Goal: Information Seeking & Learning: Learn about a topic

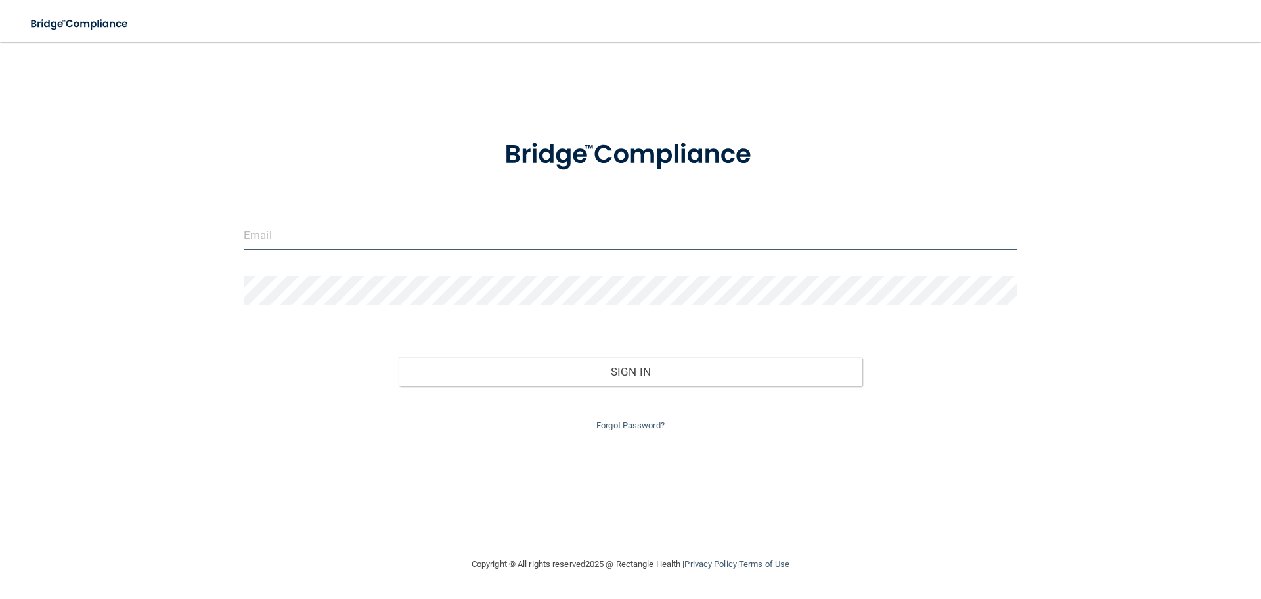
click at [400, 246] on input "email" at bounding box center [631, 236] width 774 height 30
type input "[EMAIL_ADDRESS][DOMAIN_NAME]"
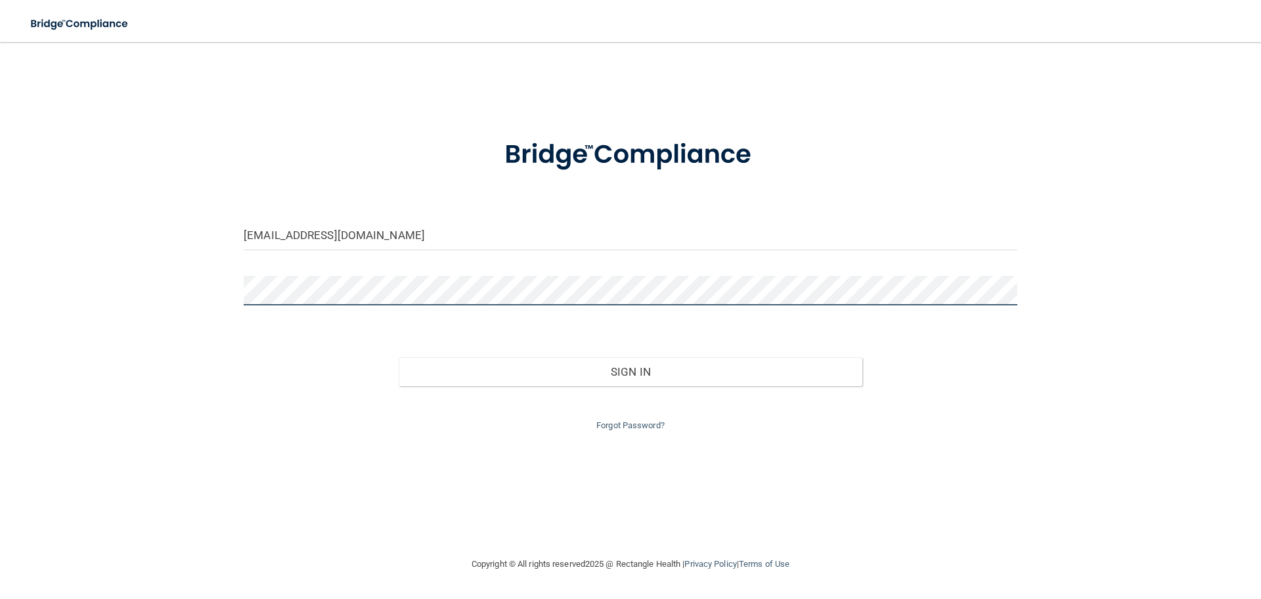
click at [399, 357] on button "Sign In" at bounding box center [631, 371] width 464 height 29
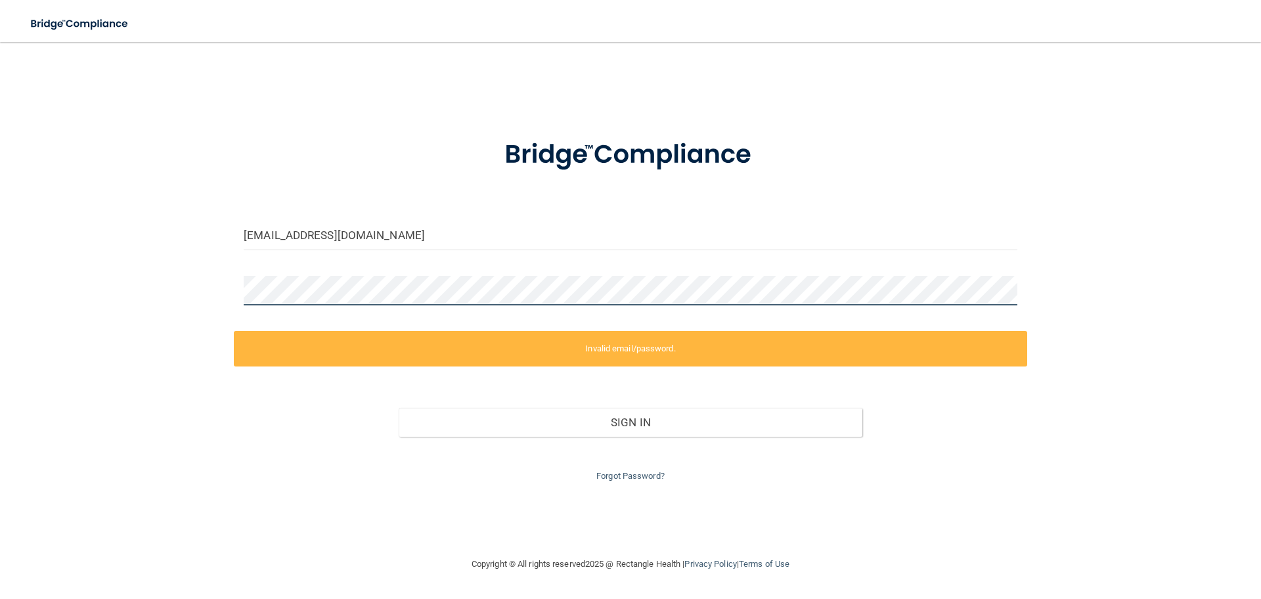
click at [79, 260] on div "michellelcamp76@gmail.com Invalid email/password. You don't have permission to …" at bounding box center [630, 299] width 1208 height 488
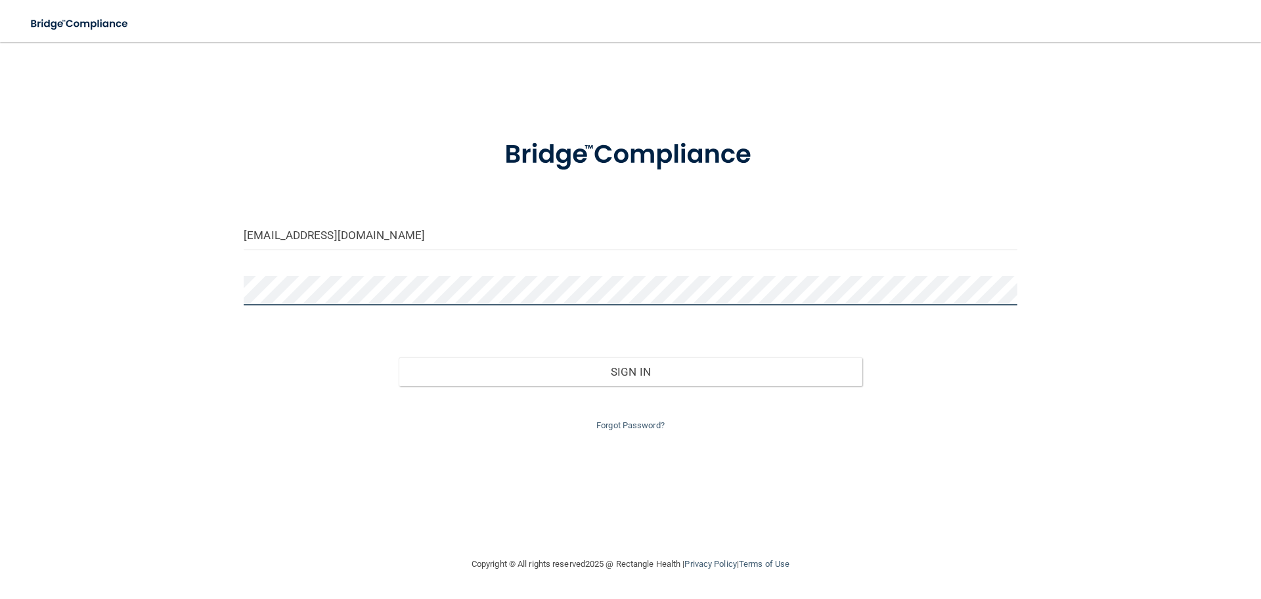
click at [399, 357] on button "Sign In" at bounding box center [631, 371] width 464 height 29
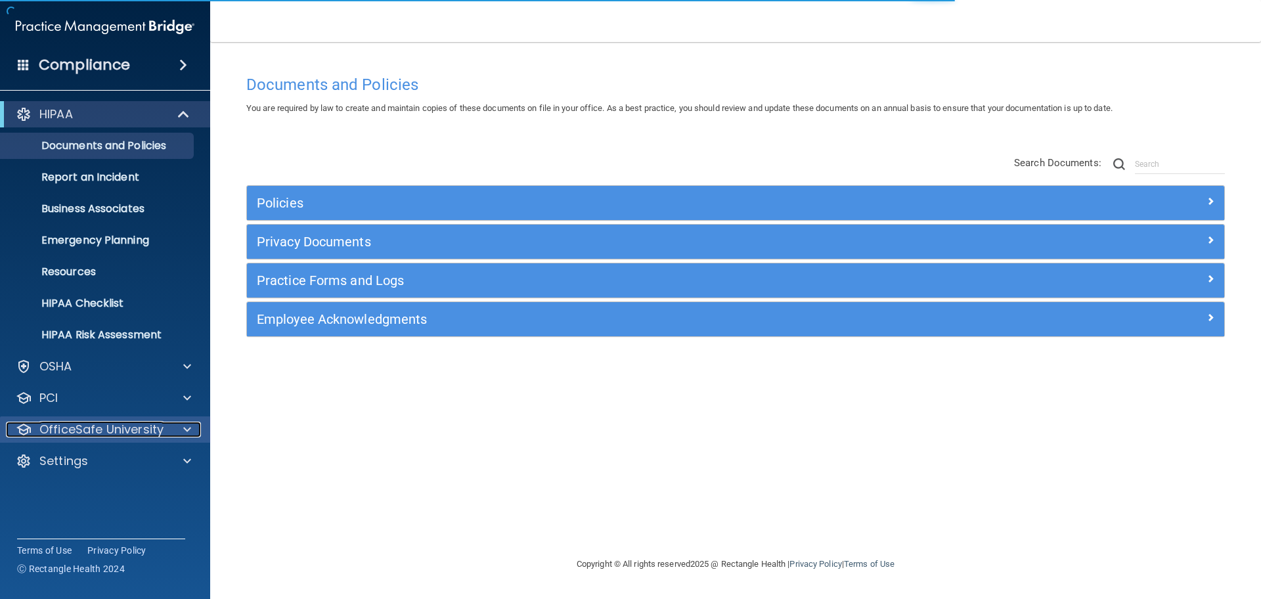
click at [159, 431] on p "OfficeSafe University" at bounding box center [101, 430] width 124 height 16
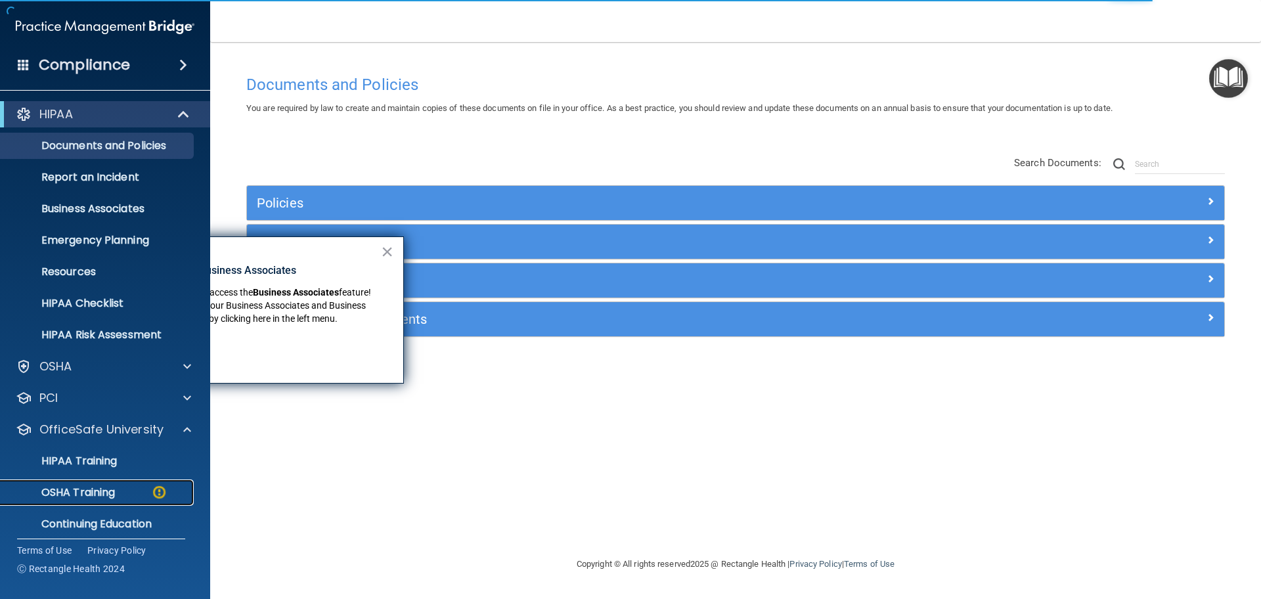
click at [111, 486] on p "OSHA Training" at bounding box center [62, 492] width 106 height 13
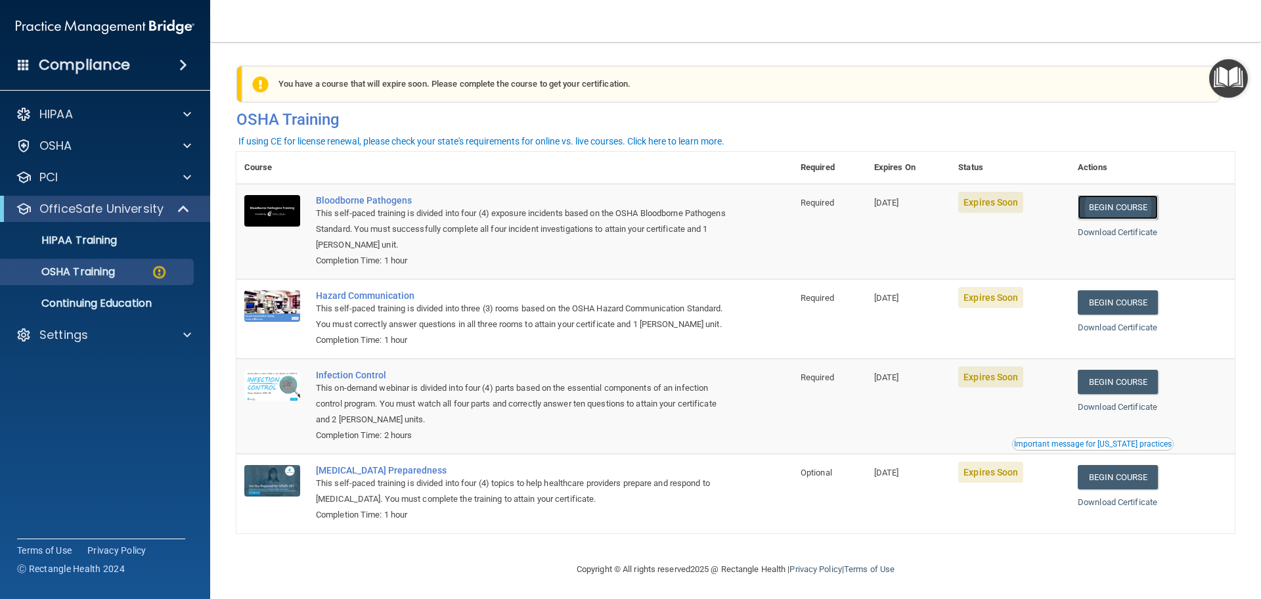
click at [1103, 204] on link "Begin Course" at bounding box center [1118, 207] width 80 height 24
click at [1130, 204] on link "Begin Course" at bounding box center [1118, 207] width 80 height 24
click at [1106, 202] on link "Begin Course" at bounding box center [1118, 207] width 80 height 24
click at [79, 269] on p "OSHA Training" at bounding box center [62, 271] width 106 height 13
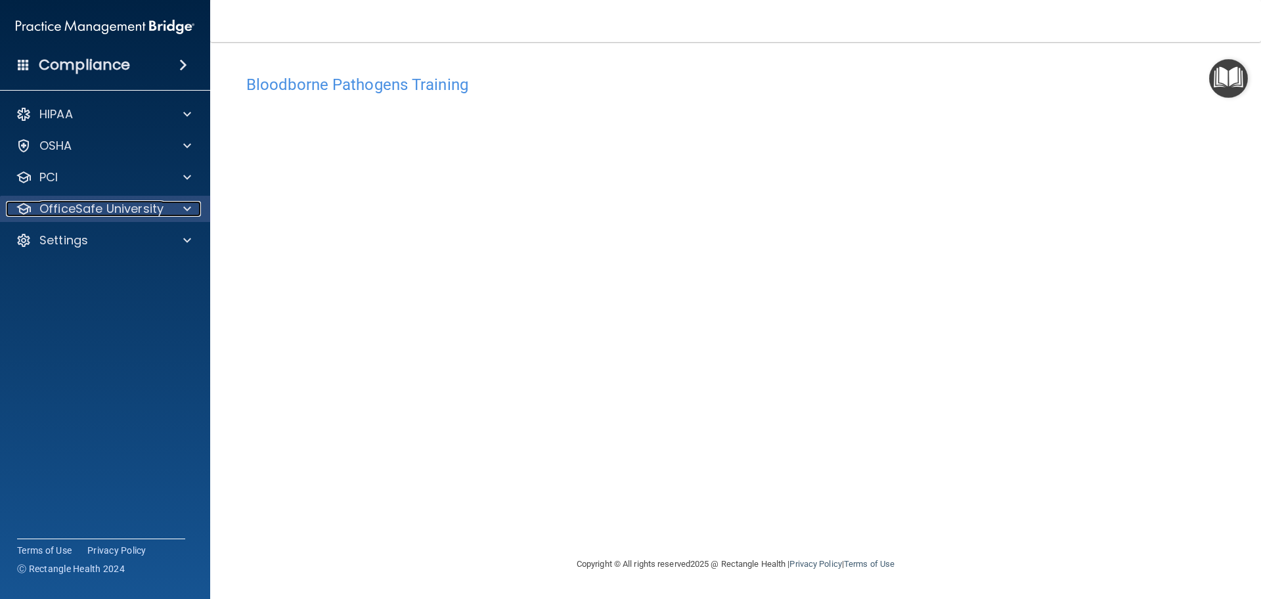
click at [96, 201] on p "OfficeSafe University" at bounding box center [101, 209] width 124 height 16
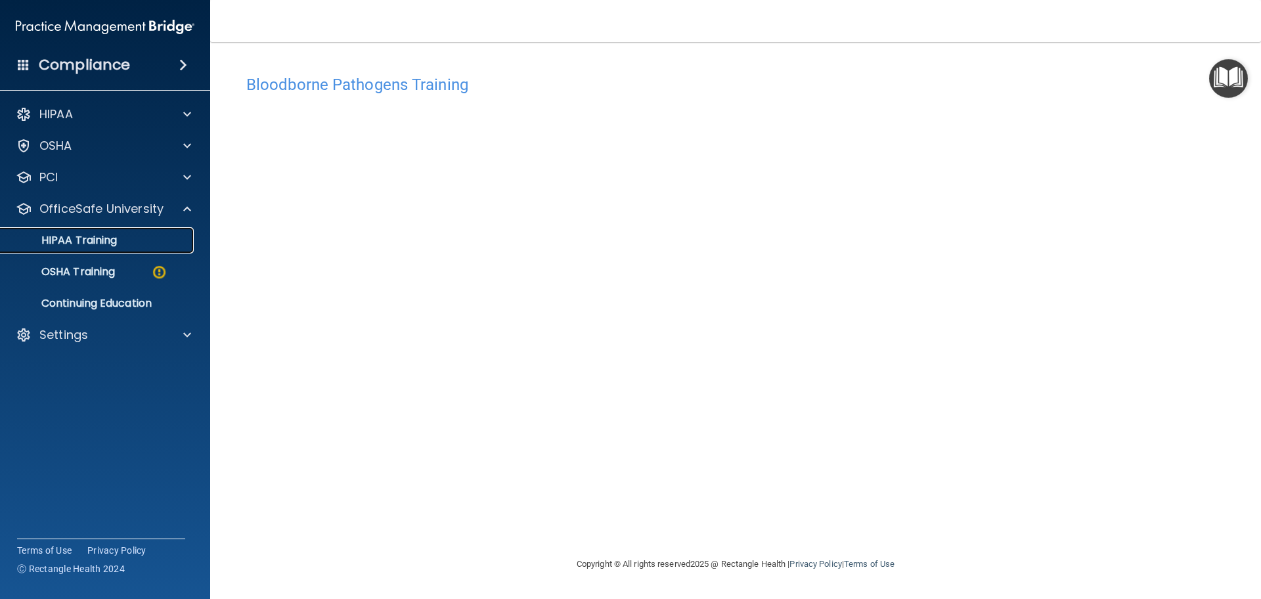
click at [95, 245] on p "HIPAA Training" at bounding box center [63, 240] width 108 height 13
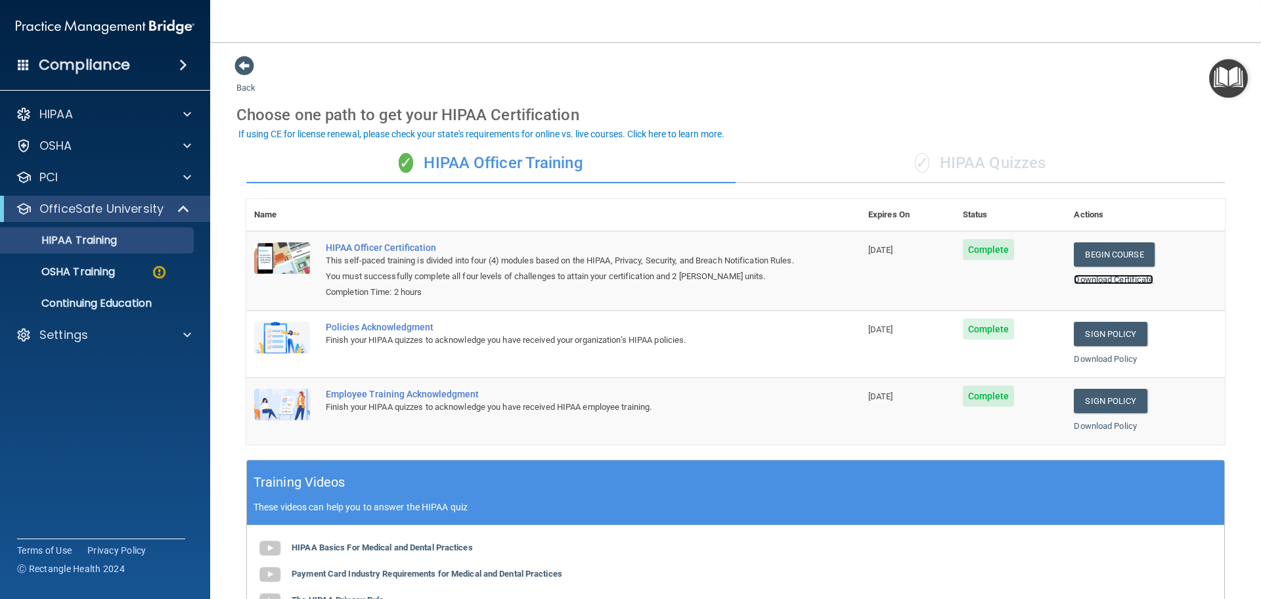
click at [1118, 277] on link "Download Certificate" at bounding box center [1113, 280] width 79 height 10
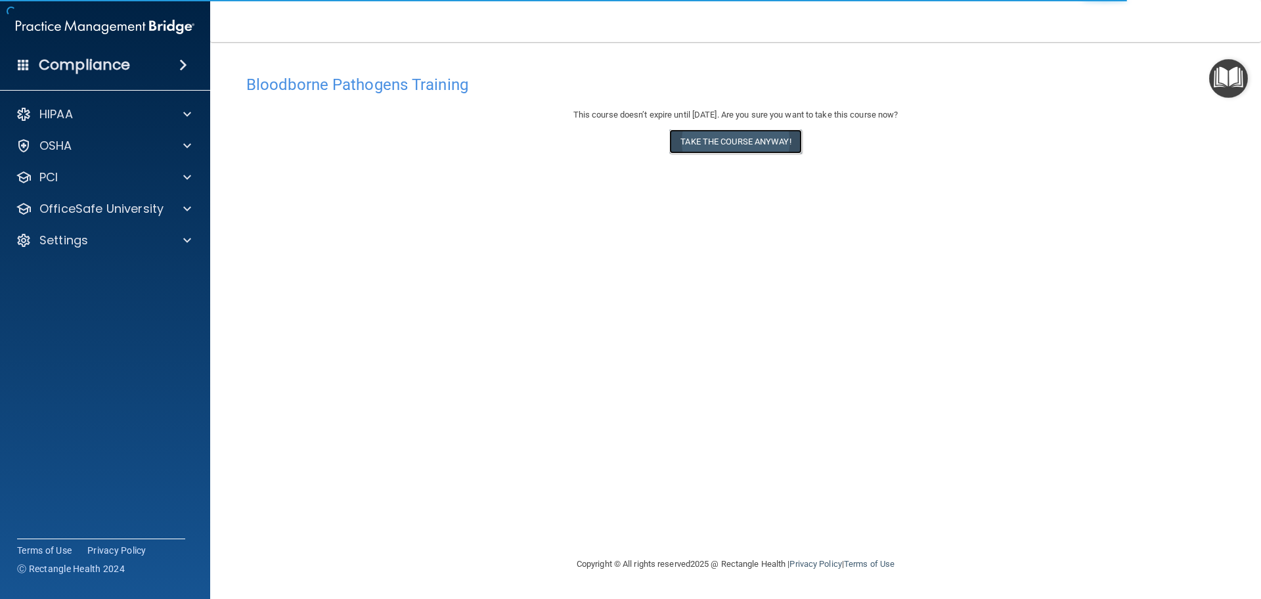
click at [764, 134] on button "Take the course anyway!" at bounding box center [735, 141] width 132 height 24
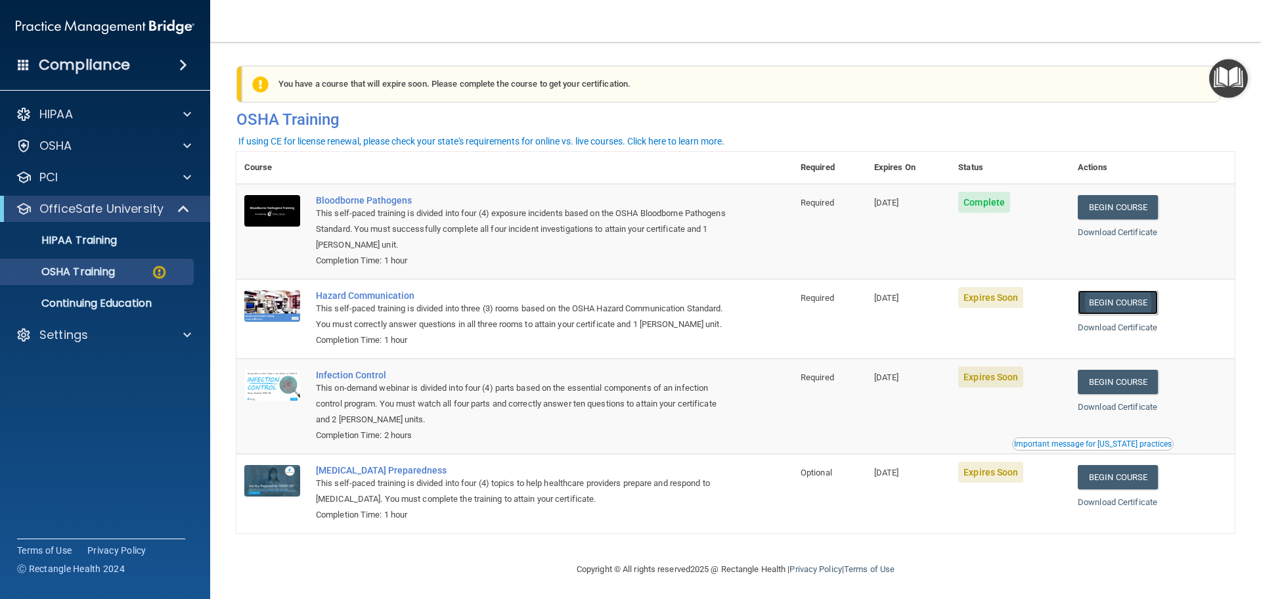
click at [1102, 304] on link "Begin Course" at bounding box center [1118, 302] width 80 height 24
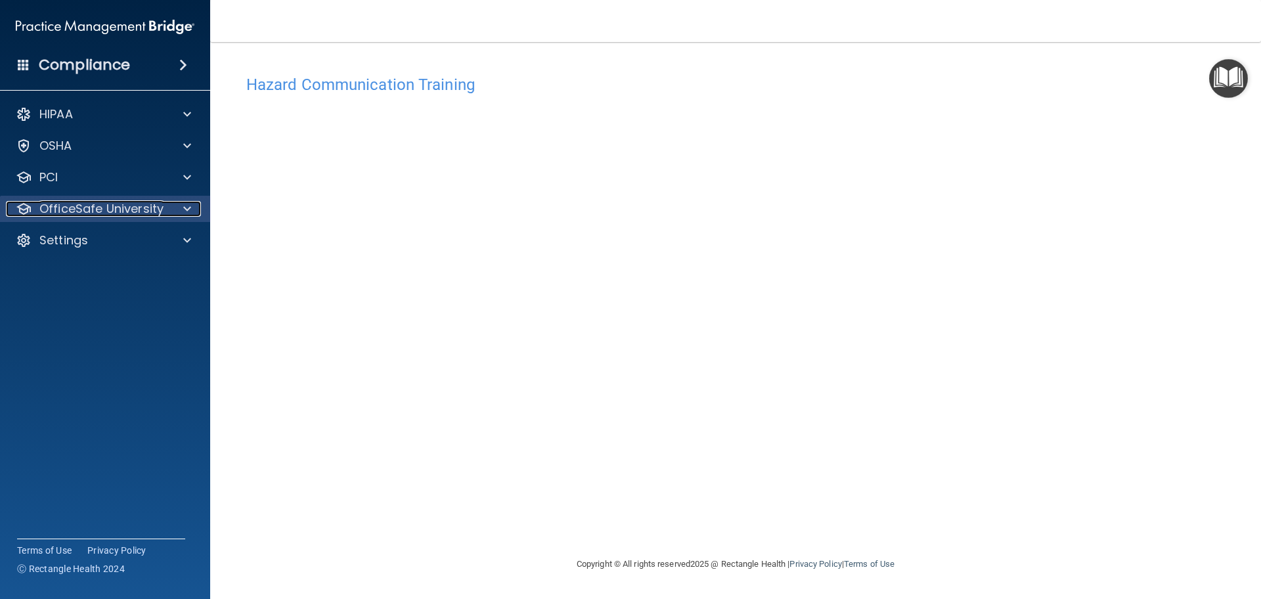
click at [111, 210] on p "OfficeSafe University" at bounding box center [101, 209] width 124 height 16
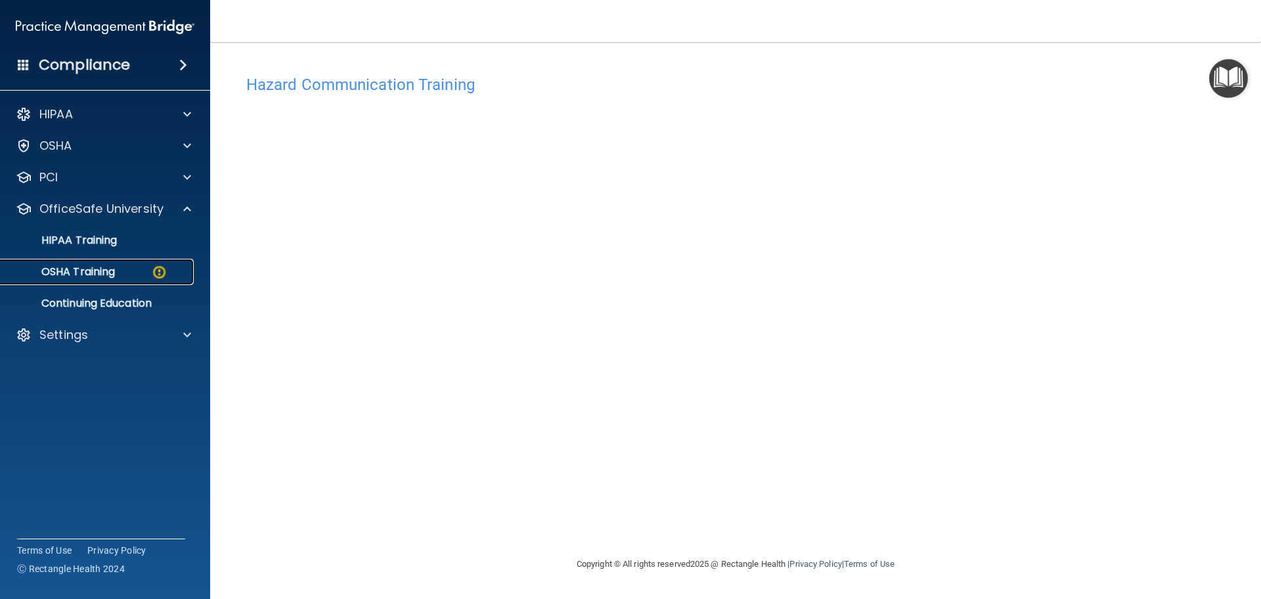
click at [93, 271] on p "OSHA Training" at bounding box center [62, 271] width 106 height 13
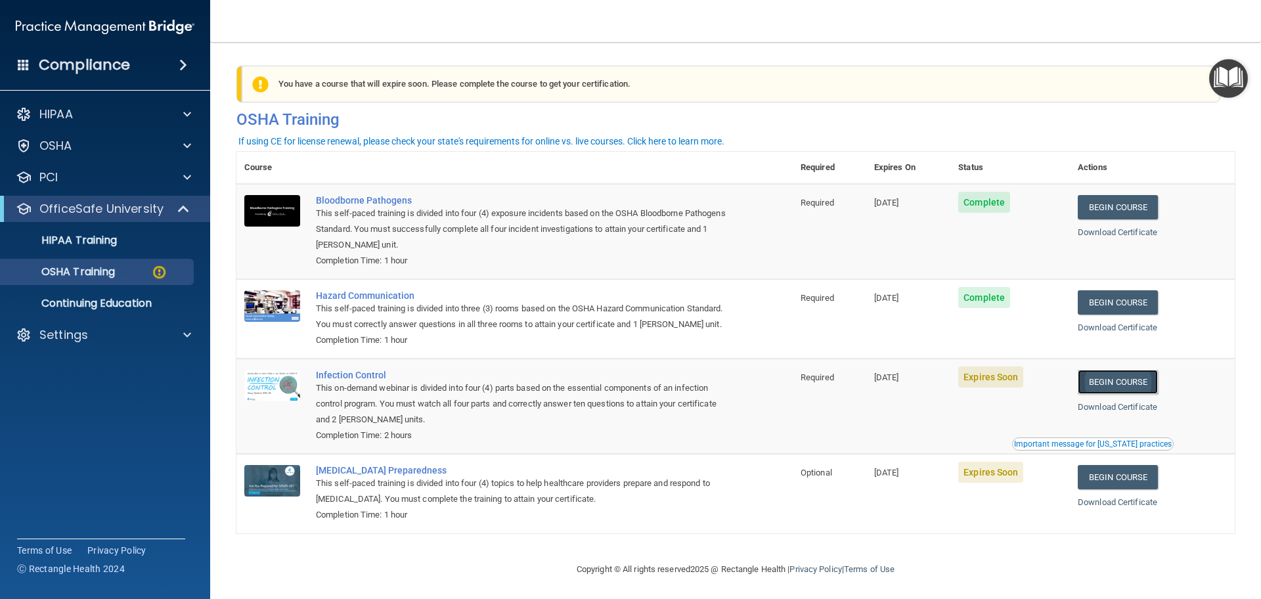
click at [1118, 394] on link "Begin Course" at bounding box center [1118, 382] width 80 height 24
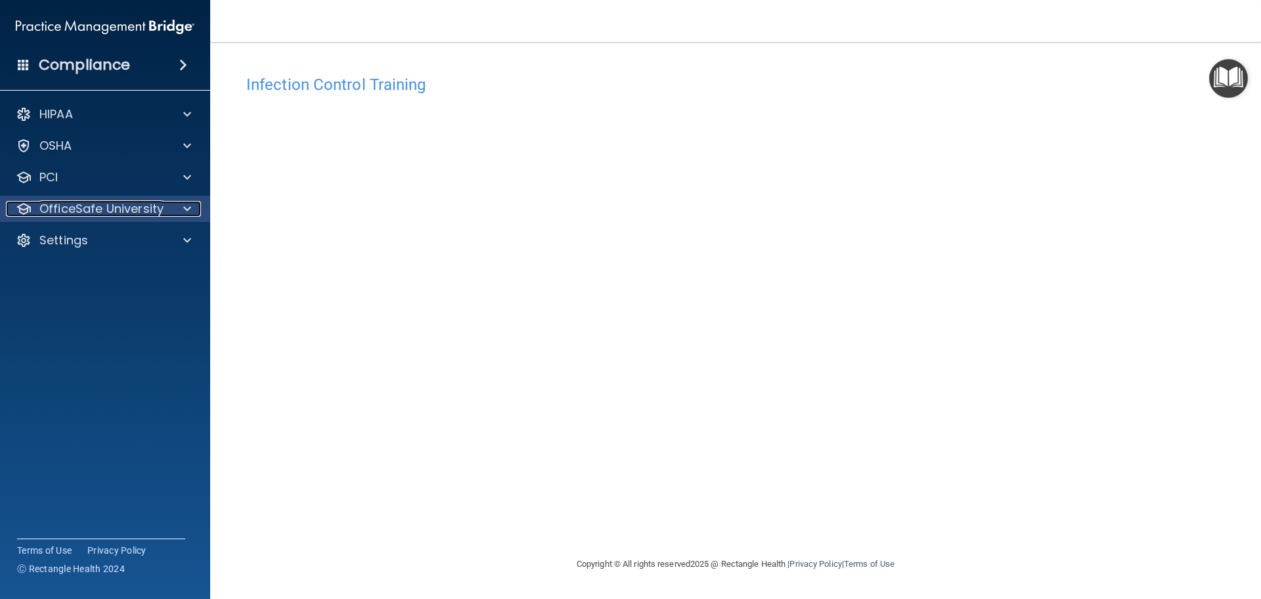
click at [82, 209] on p "OfficeSafe University" at bounding box center [101, 209] width 124 height 16
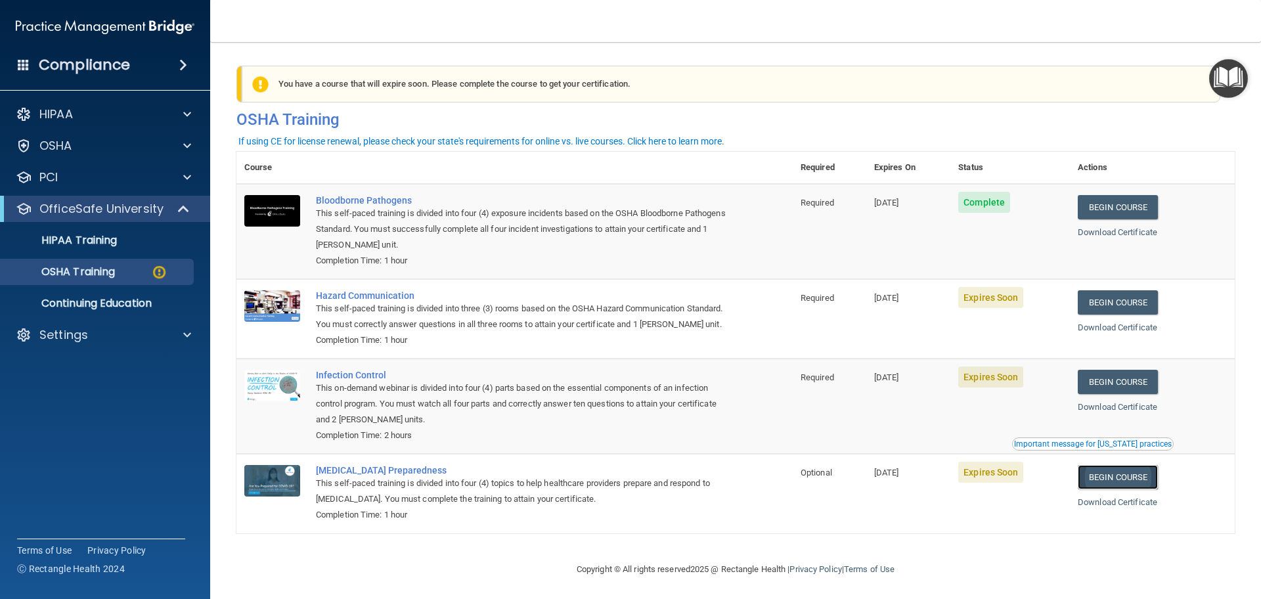
click at [1101, 489] on link "Begin Course" at bounding box center [1118, 477] width 80 height 24
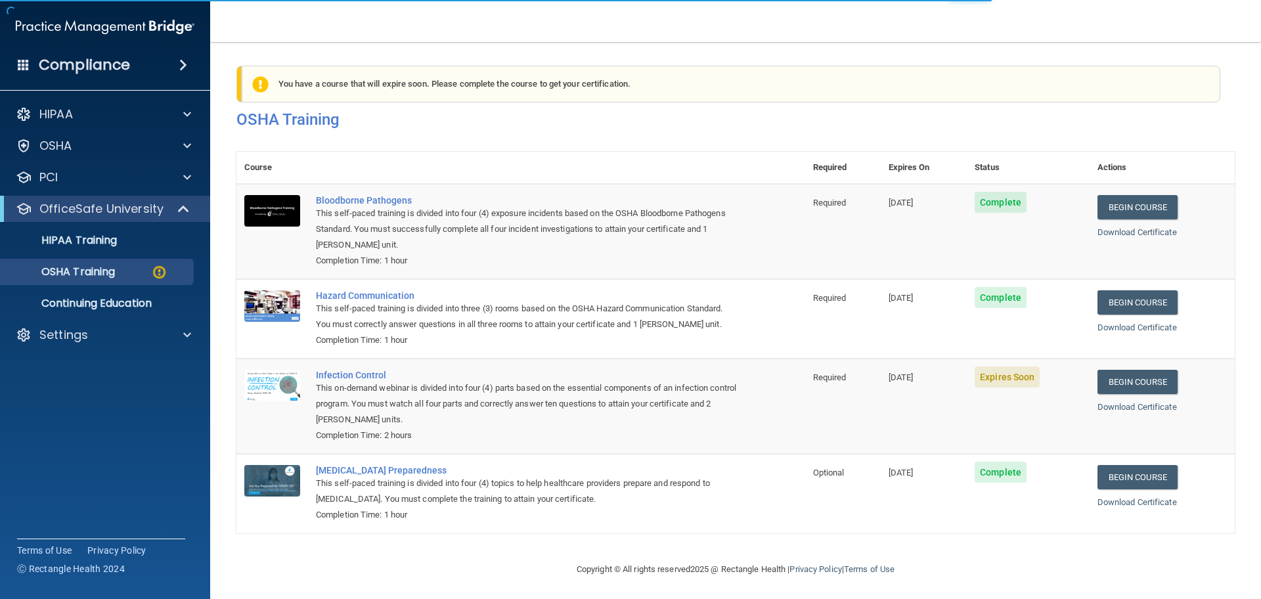
scroll to position [21, 0]
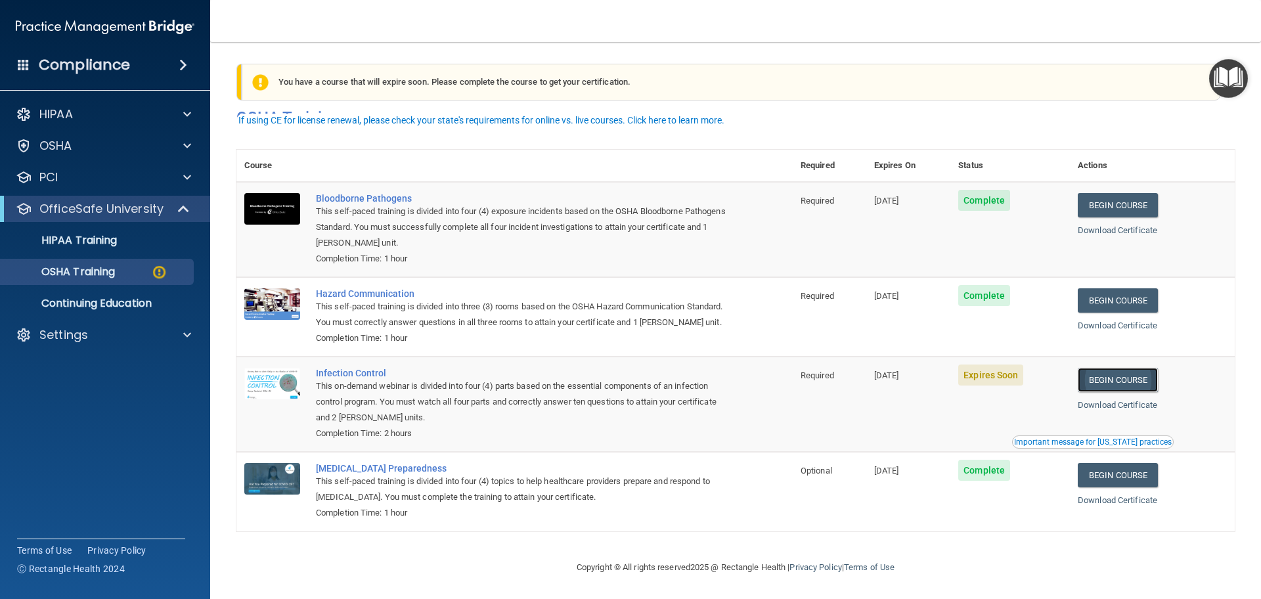
click at [1118, 377] on link "Begin Course" at bounding box center [1118, 380] width 80 height 24
